Goal: Check status: Check status

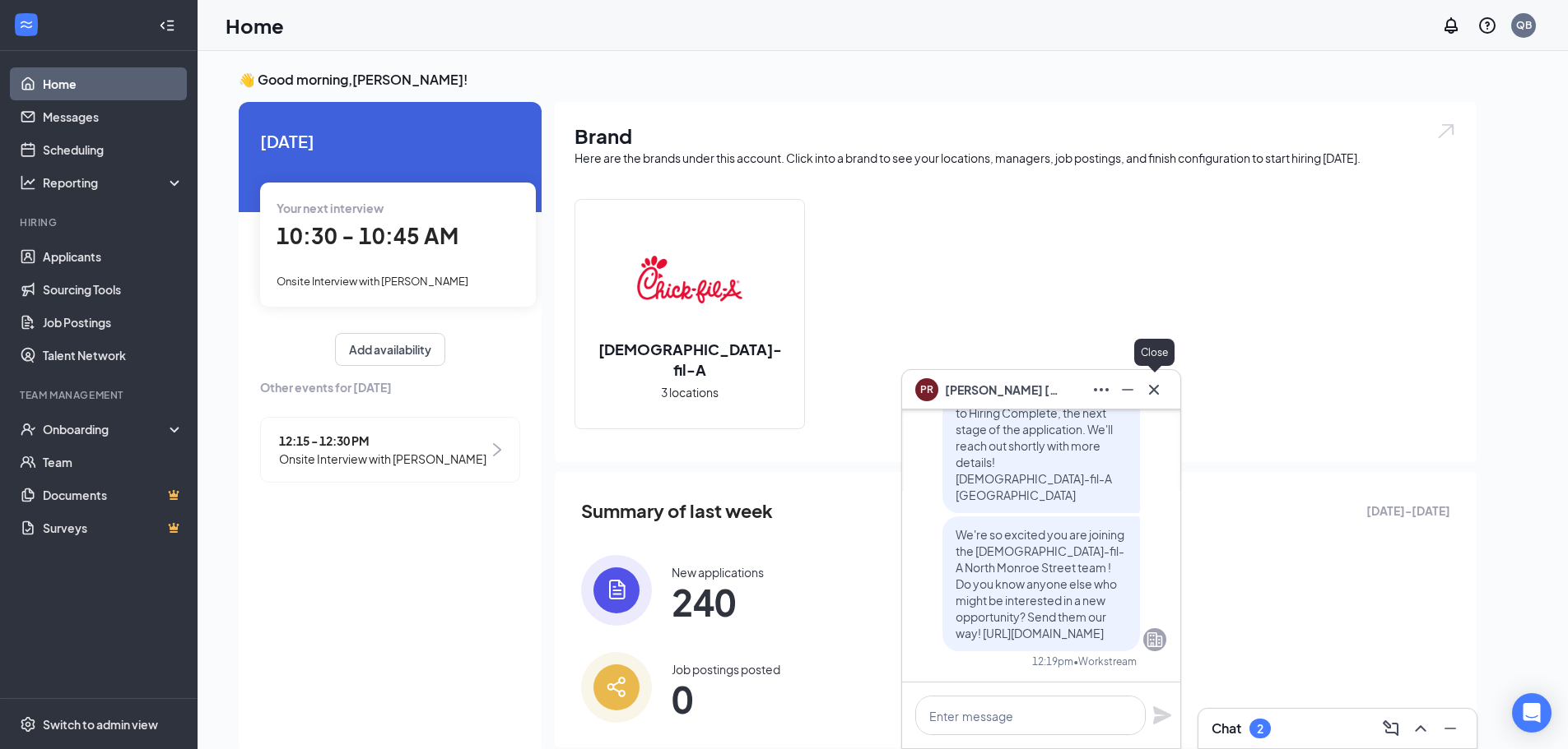
click at [1160, 386] on icon "Cross" at bounding box center [1154, 390] width 20 height 20
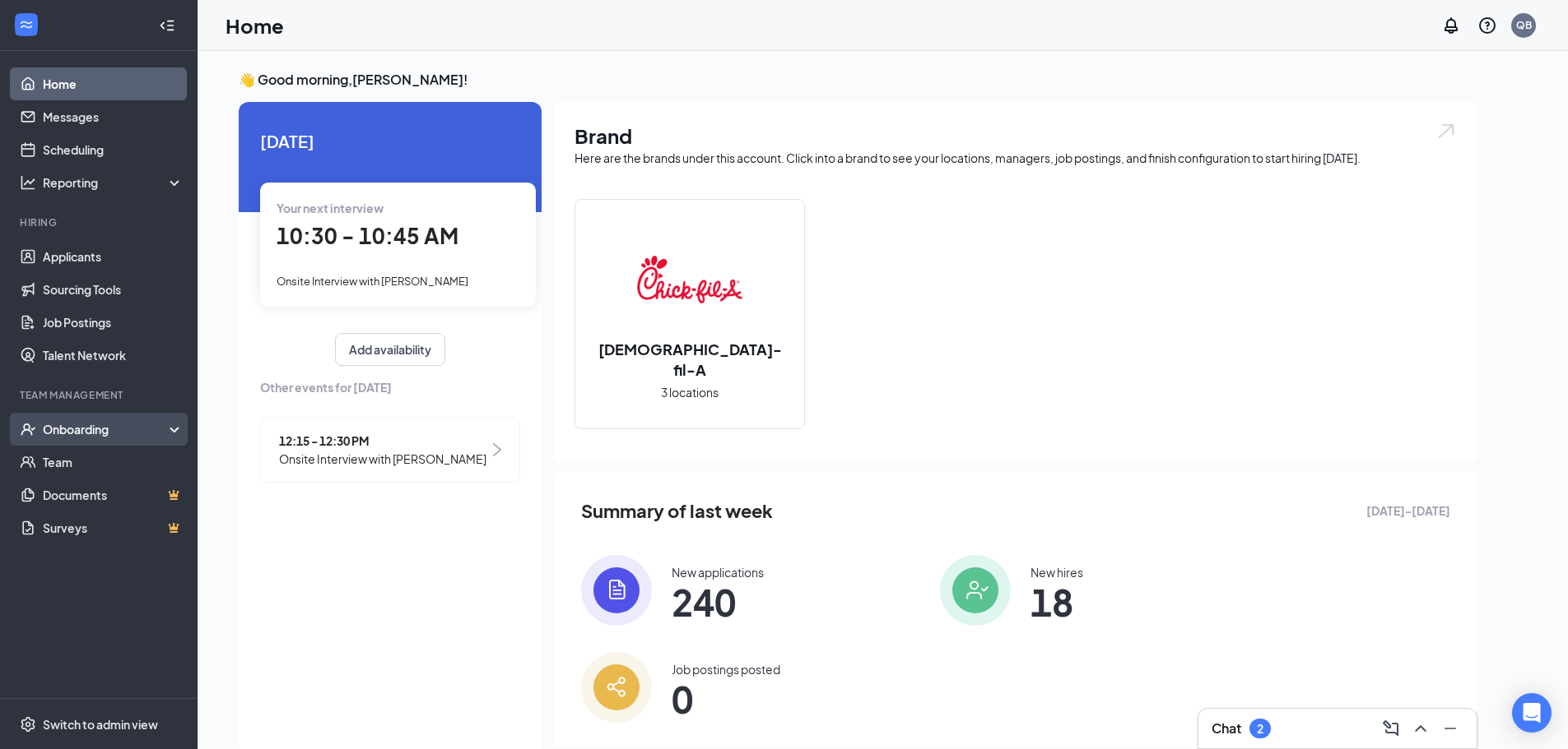
click at [88, 437] on div "Onboarding" at bounding box center [107, 429] width 127 height 16
click at [86, 496] on link "E-Verify" at bounding box center [113, 495] width 141 height 33
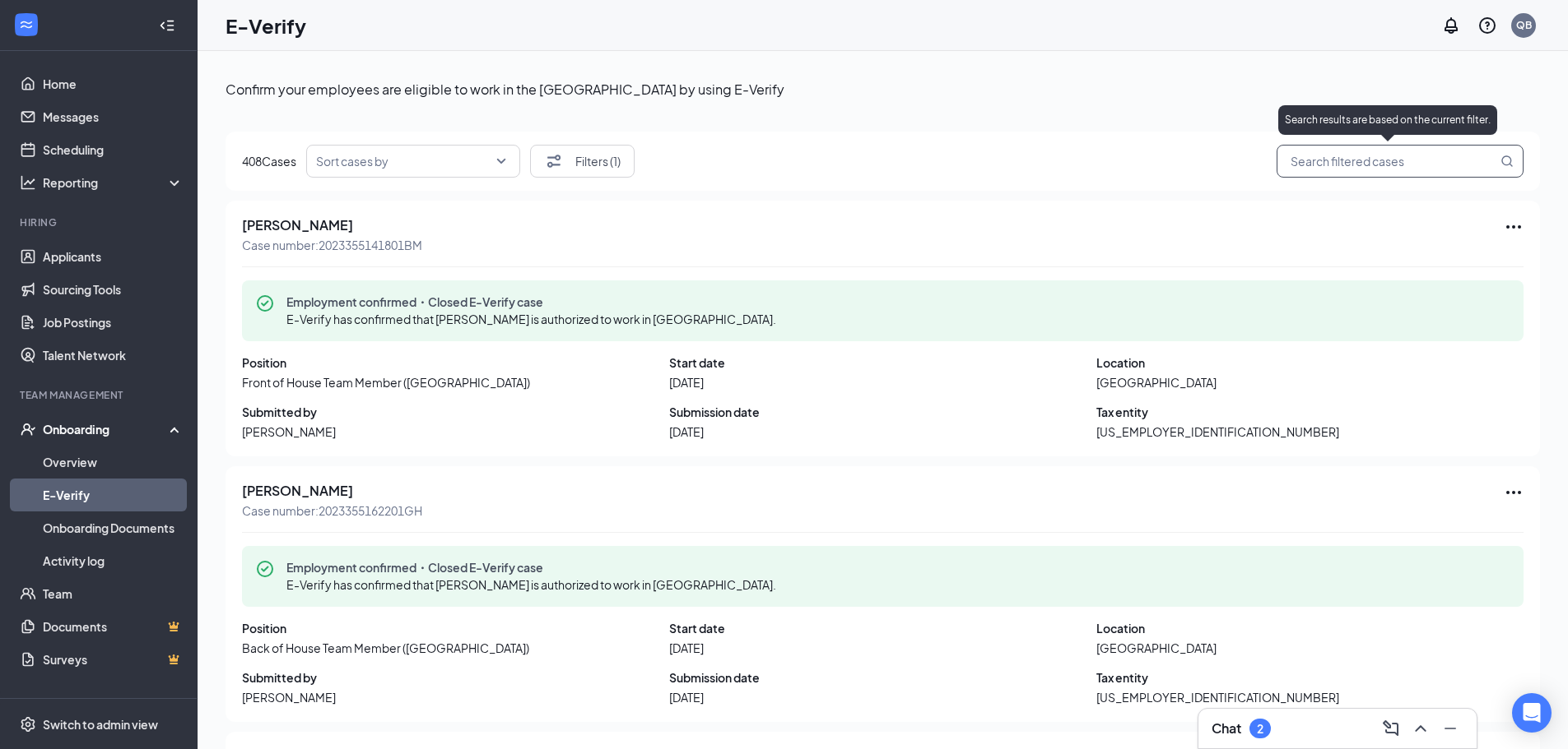
click at [1286, 160] on input "search" at bounding box center [1391, 161] width 210 height 20
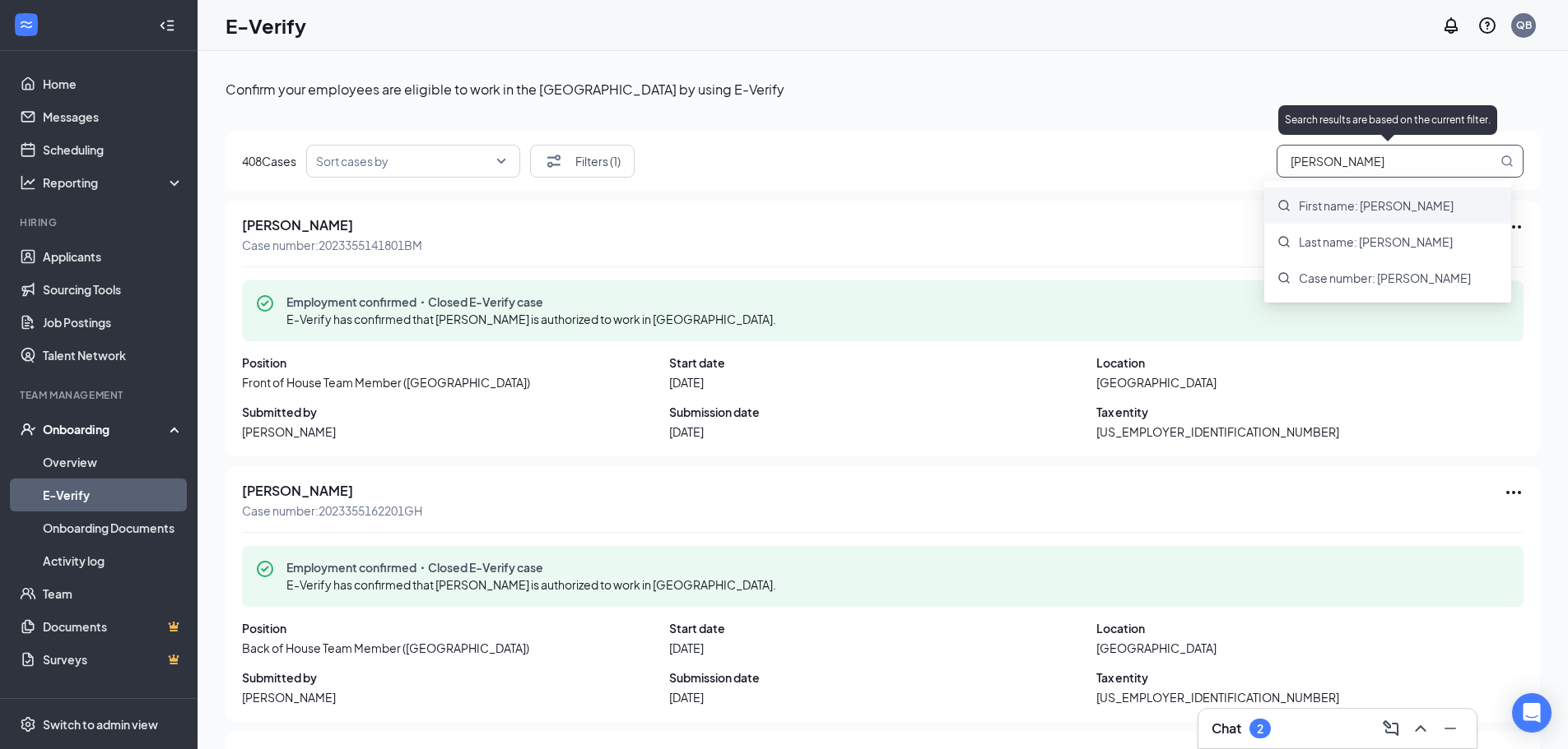
click at [1337, 198] on span "First name: molly" at bounding box center [1376, 205] width 155 height 16
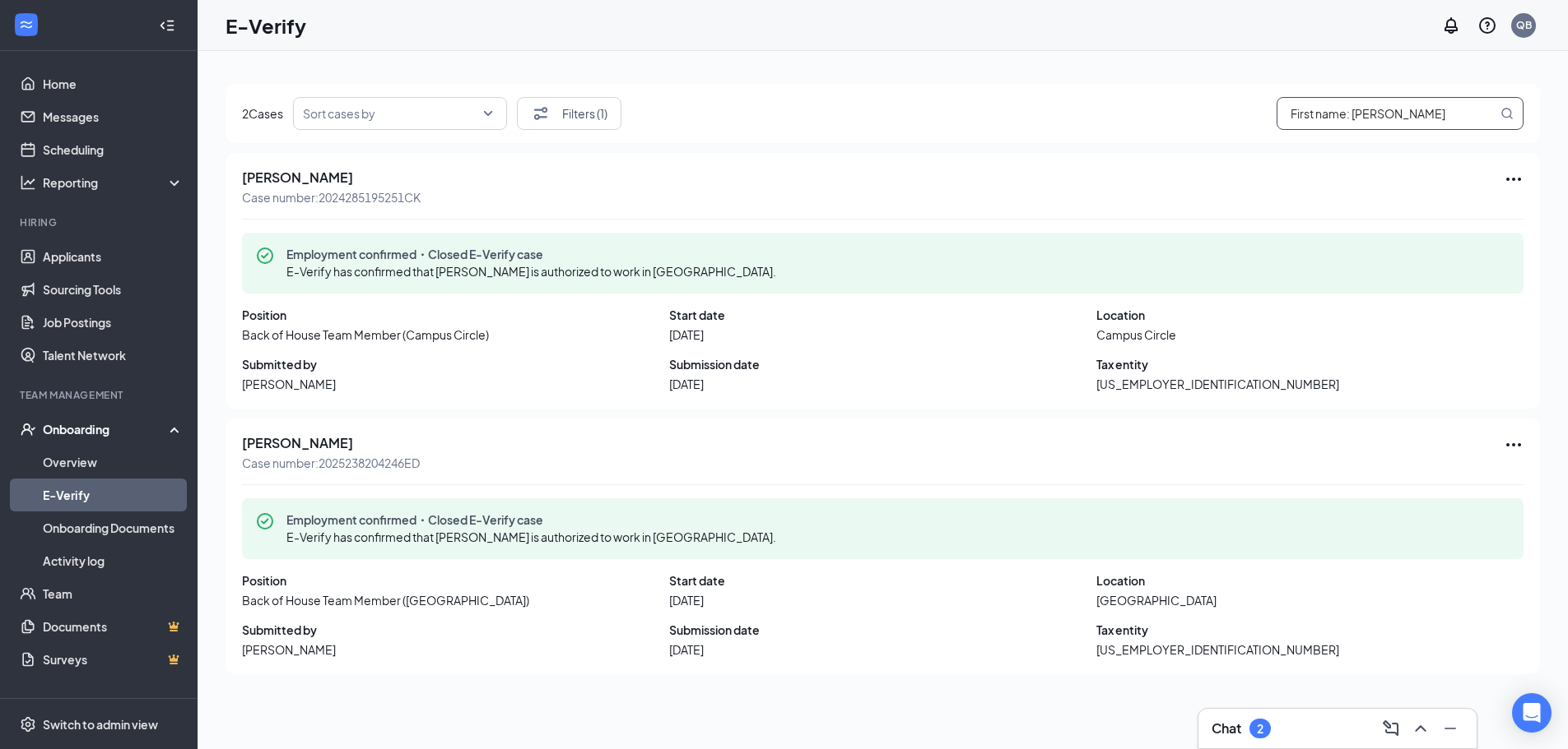
scroll to position [74, 0]
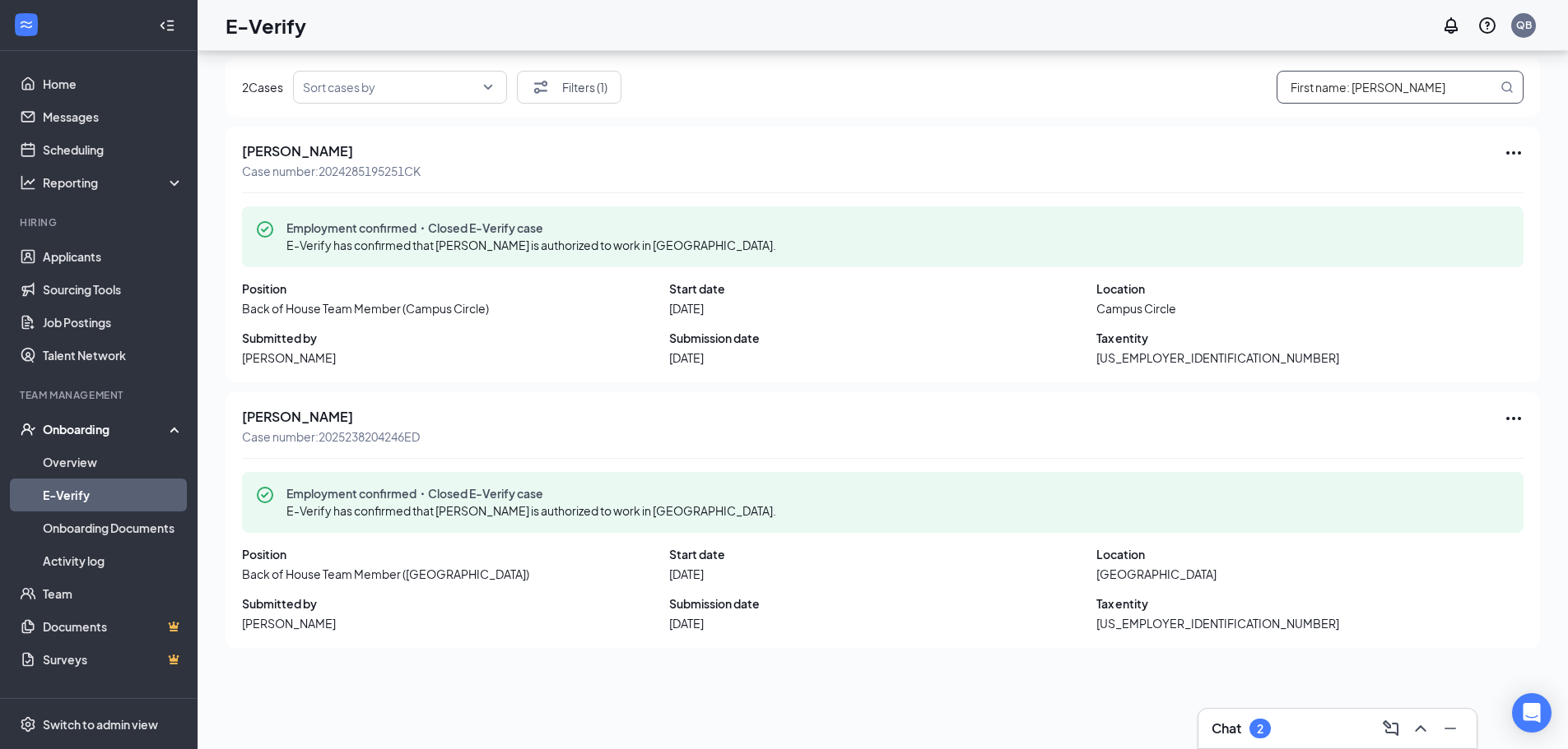
type input "First name: molly"
click at [102, 589] on link "Team" at bounding box center [113, 593] width 141 height 33
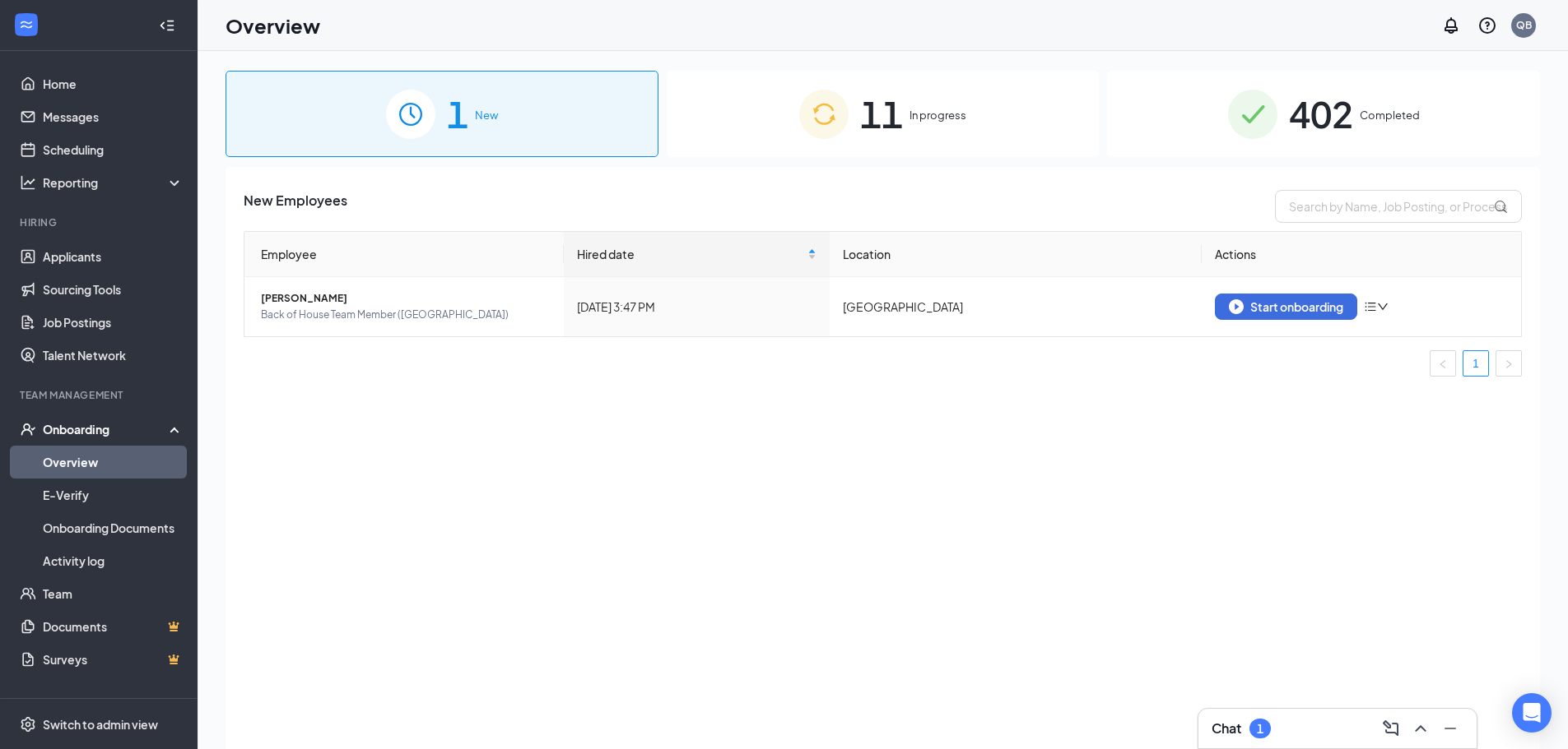
click at [888, 133] on span "11" at bounding box center [881, 113] width 43 height 57
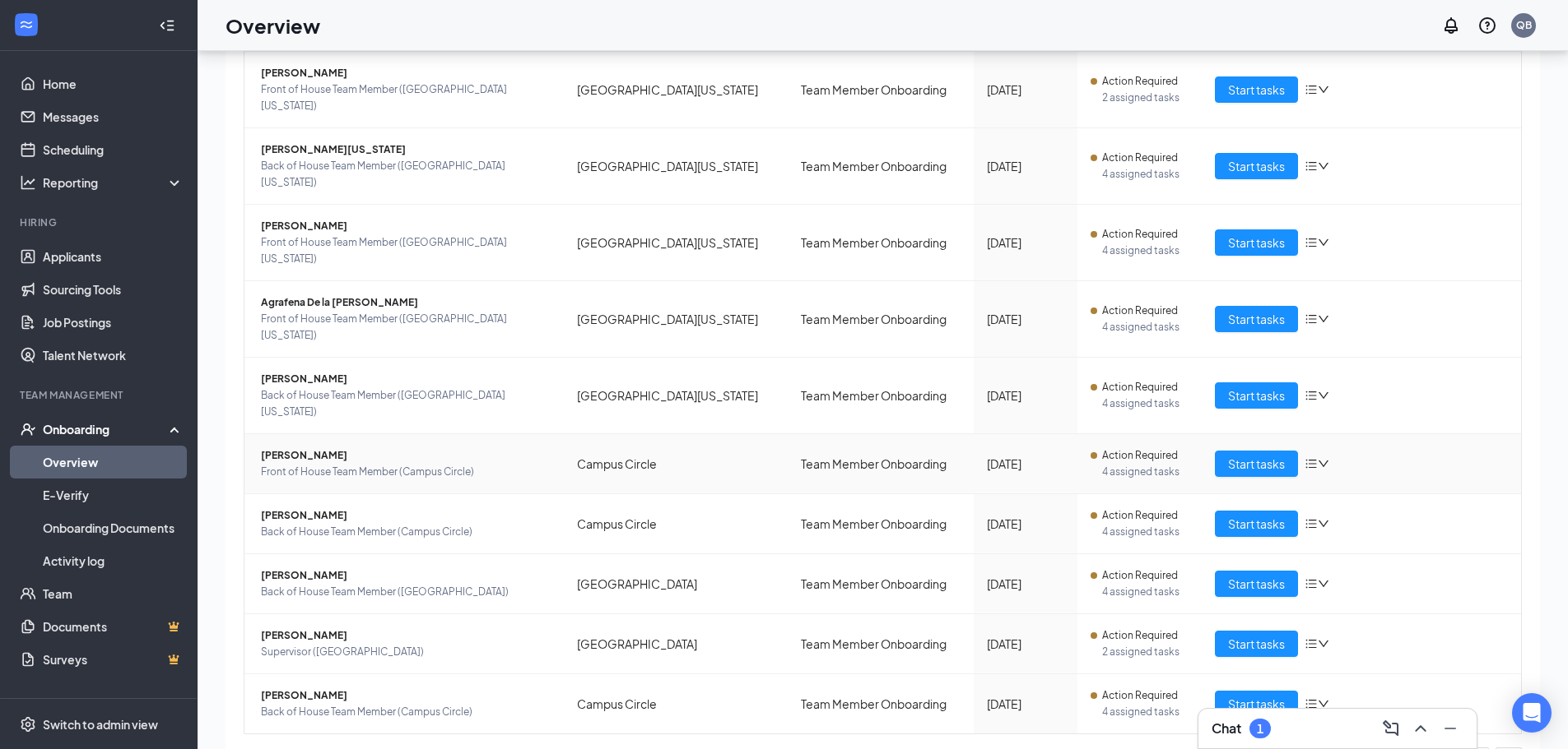
scroll to position [74, 0]
